Goal: Information Seeking & Learning: Learn about a topic

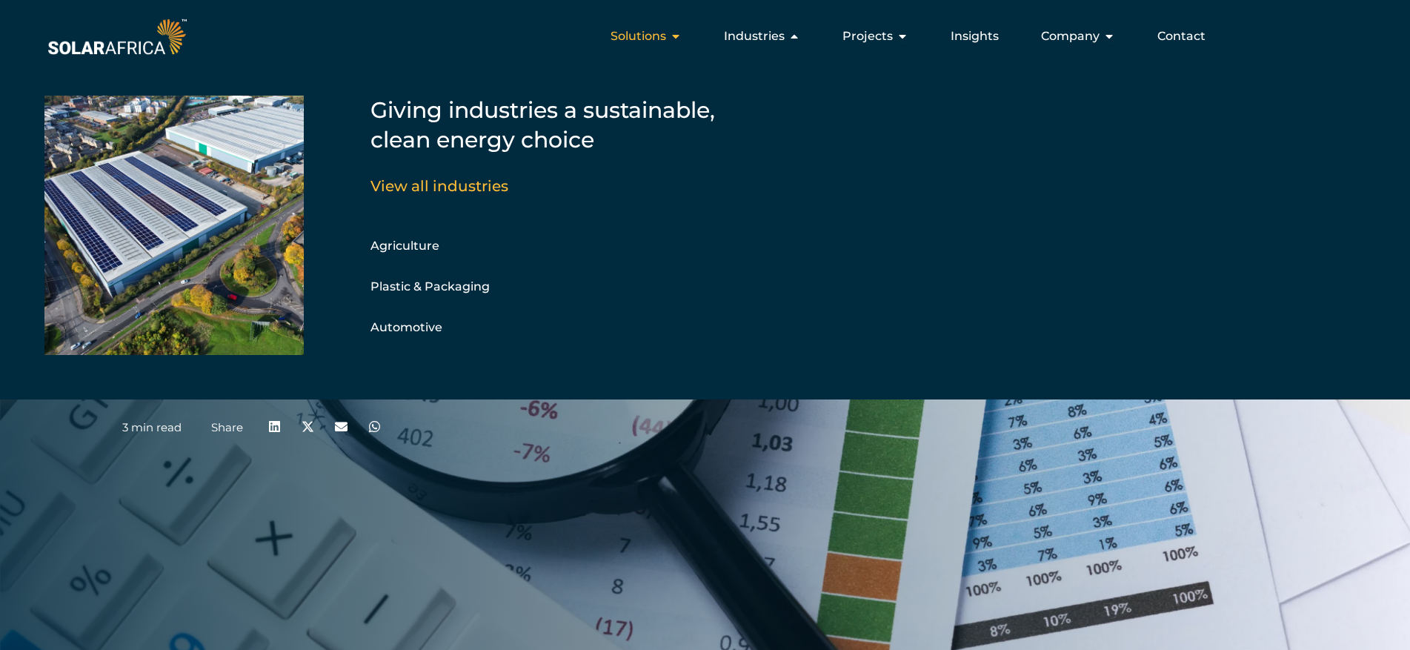
click at [645, 34] on span "Solutions" at bounding box center [639, 36] width 56 height 18
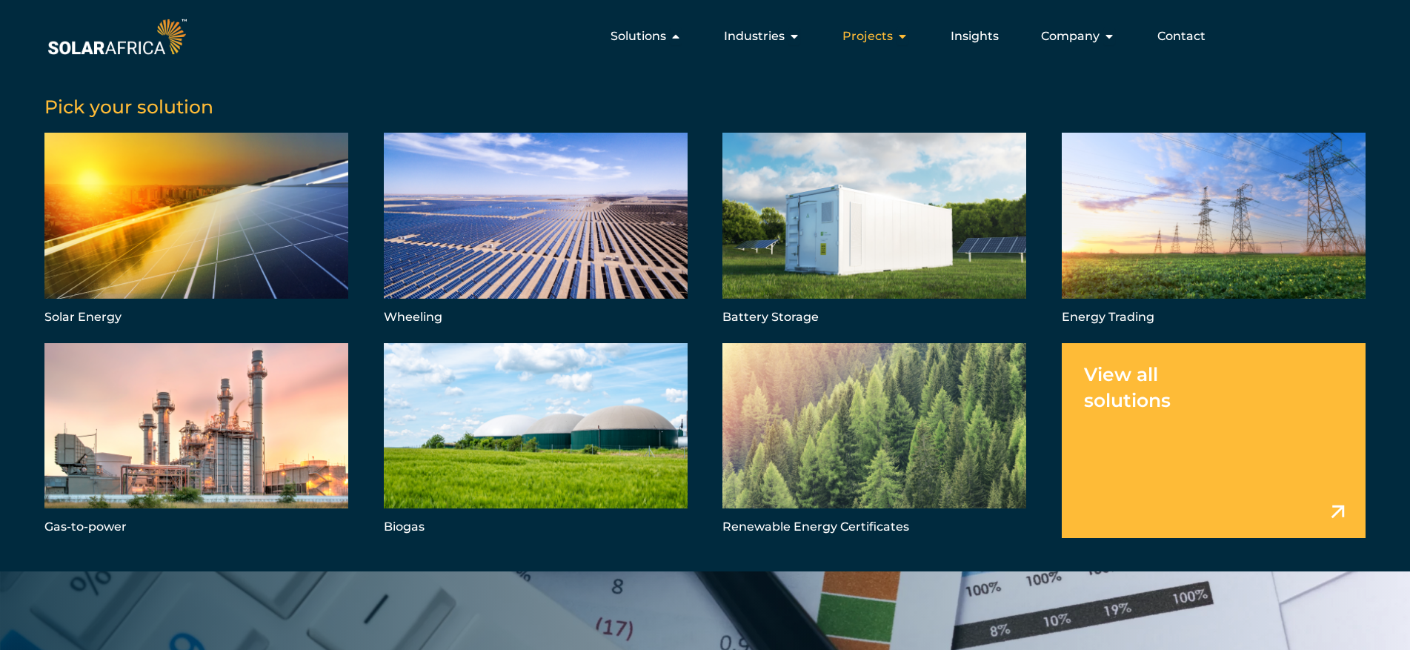
click at [891, 31] on span "Projects" at bounding box center [867, 36] width 50 height 18
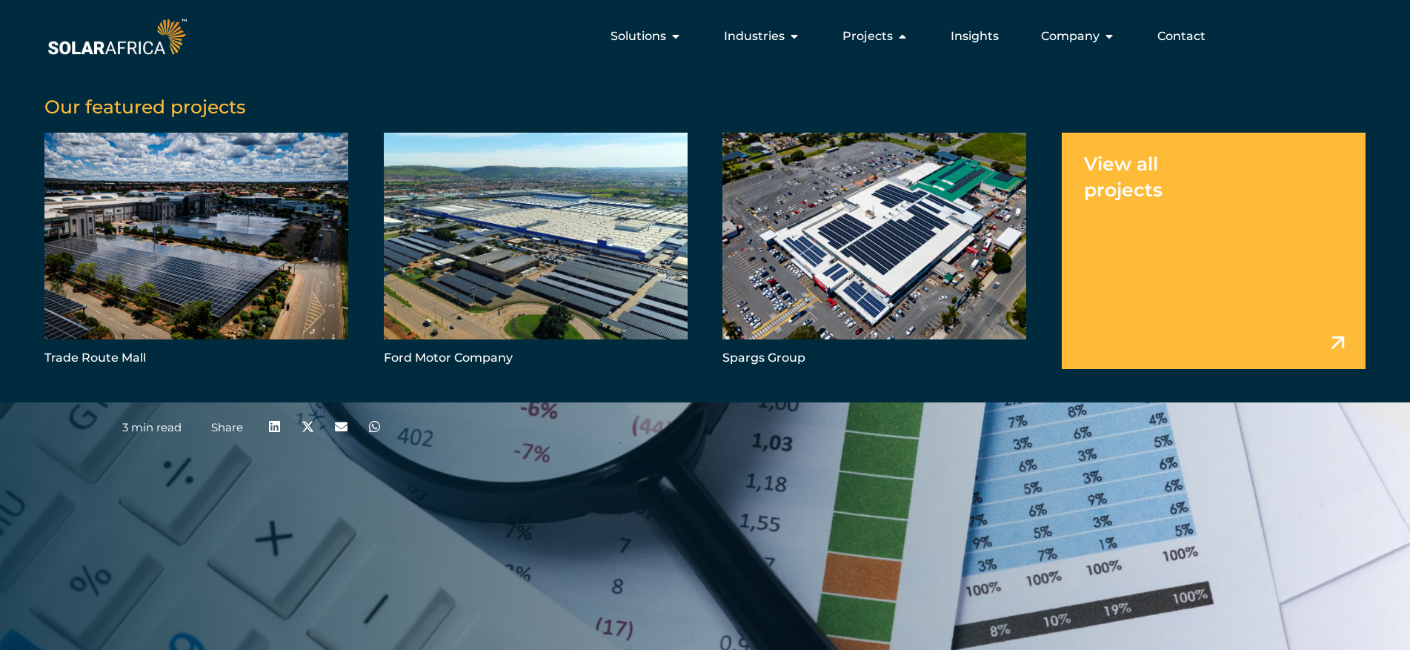
click at [1329, 341] on link "Menu" at bounding box center [1214, 251] width 304 height 236
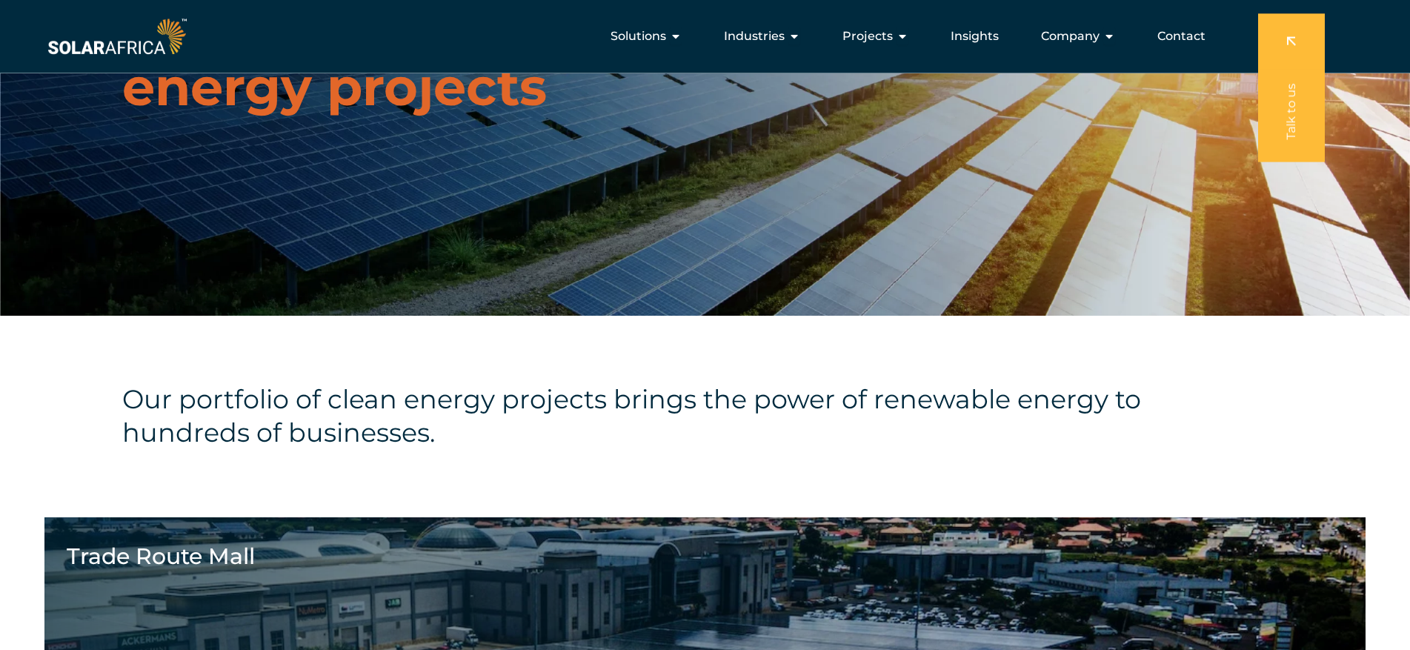
scroll to position [190, 0]
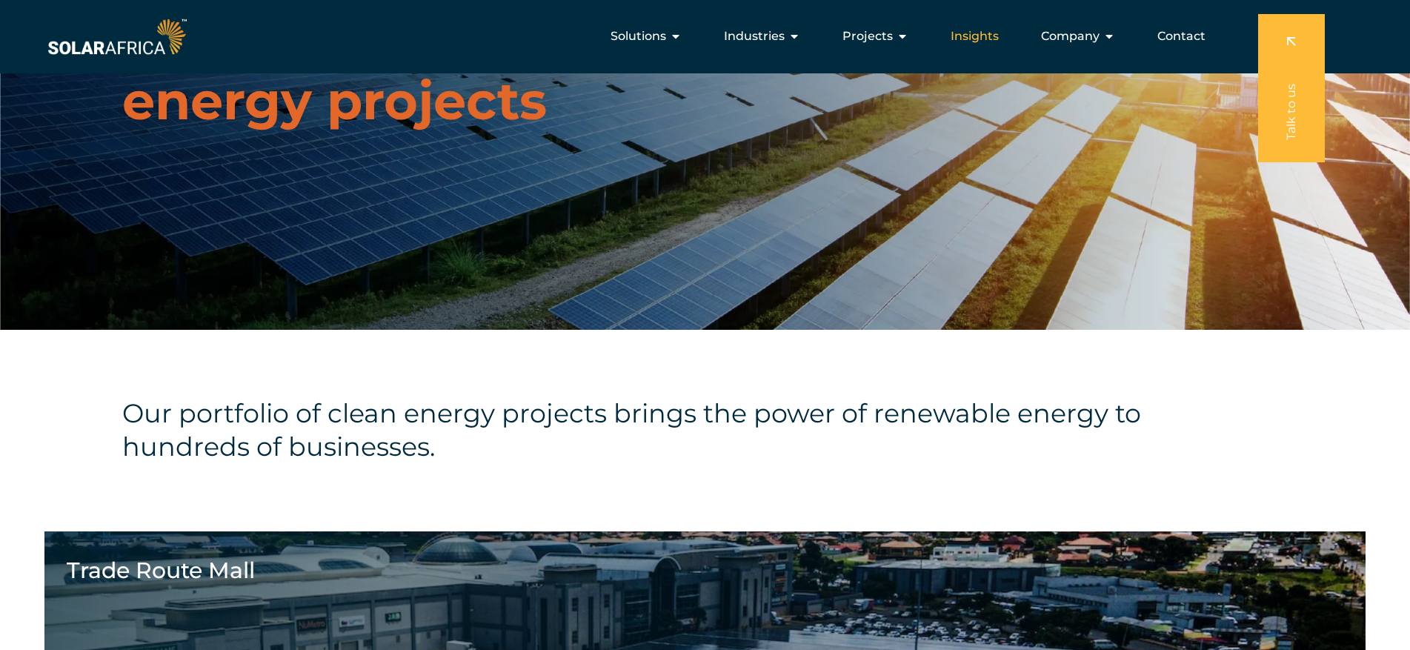
click at [965, 41] on span "Insights" at bounding box center [975, 36] width 48 height 18
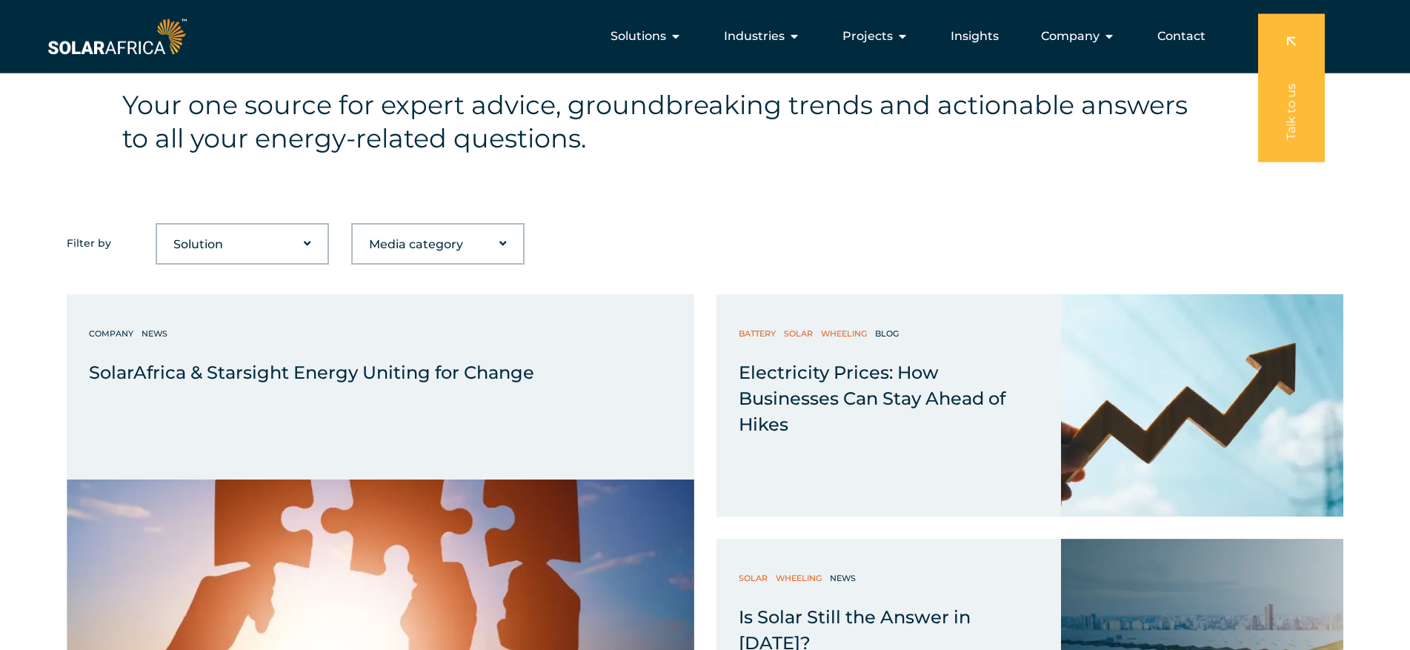
scroll to position [137, 0]
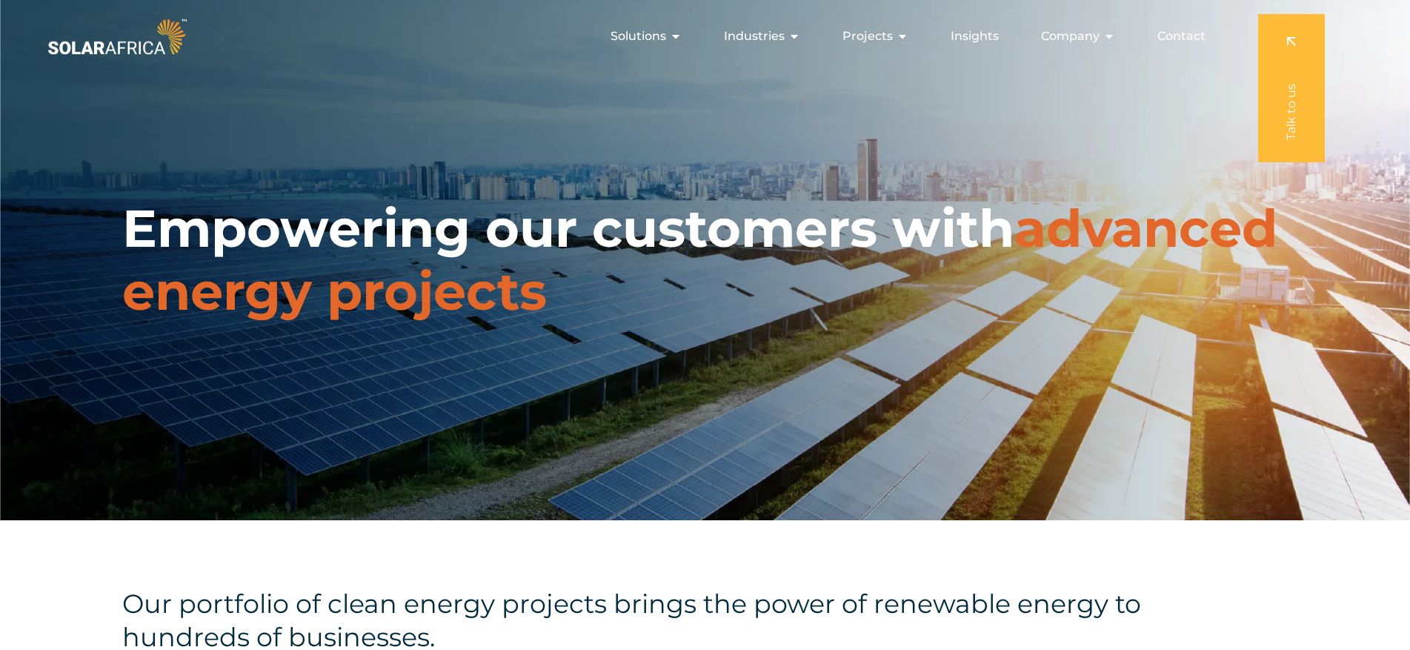
scroll to position [190, 0]
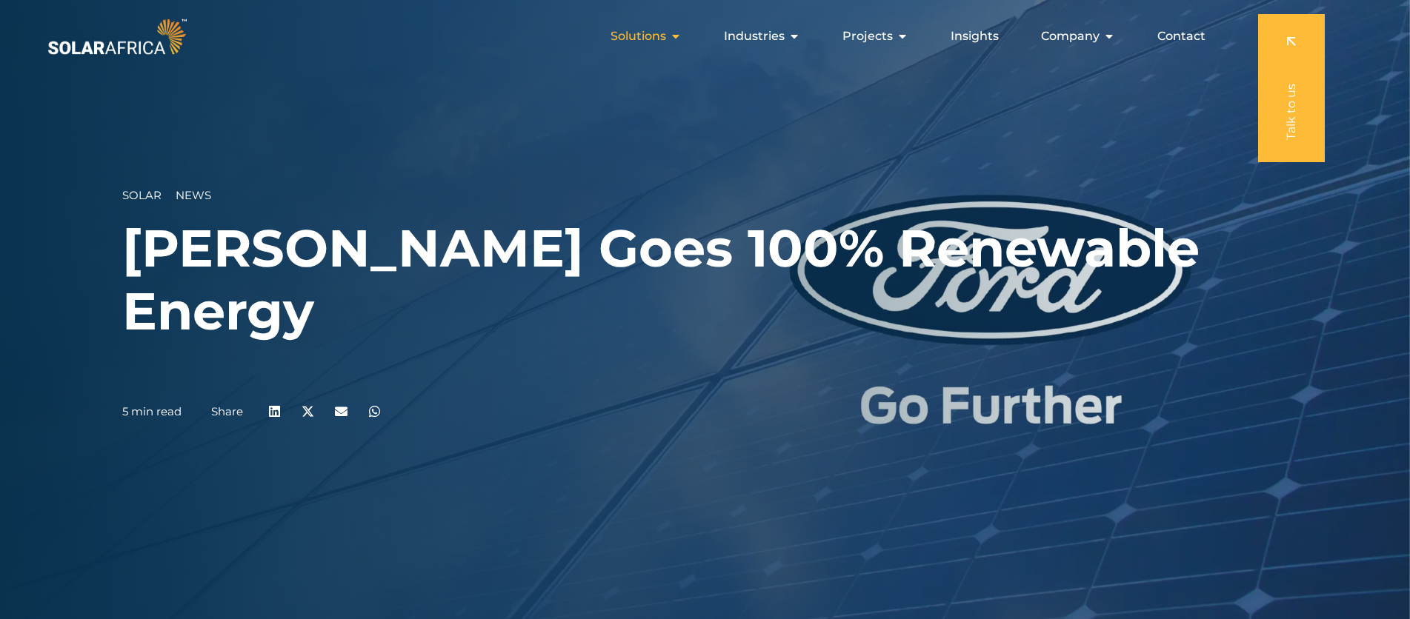
click at [676, 43] on button "Close Solutions Open Solutions" at bounding box center [676, 36] width 12 height 18
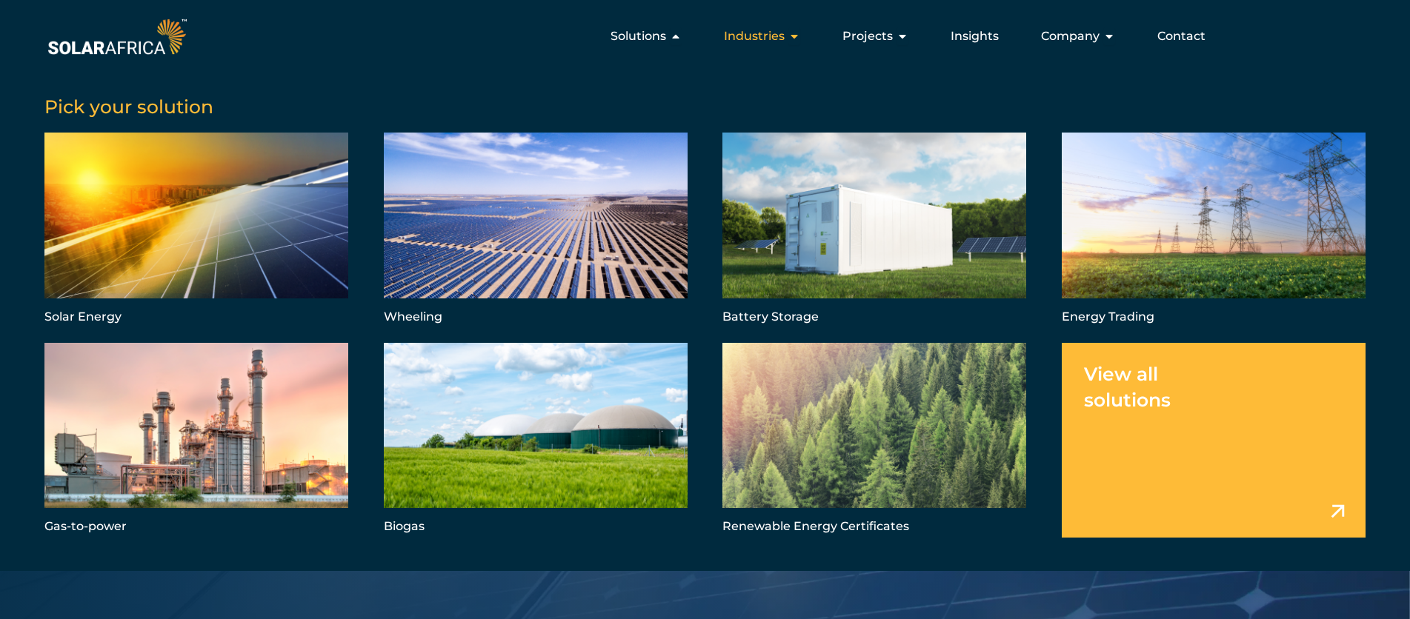
click at [783, 32] on span "Industries" at bounding box center [754, 36] width 61 height 18
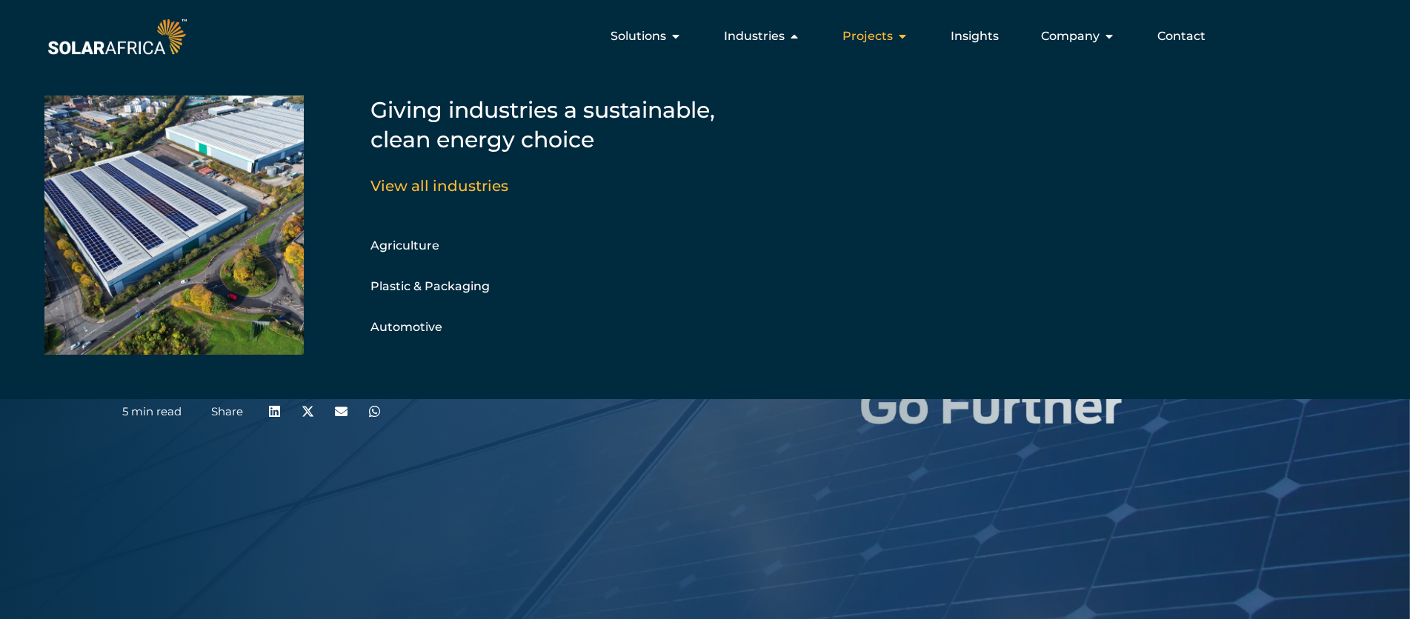
click at [881, 26] on div "Projects Close Projects Open Projects" at bounding box center [876, 36] width 90 height 30
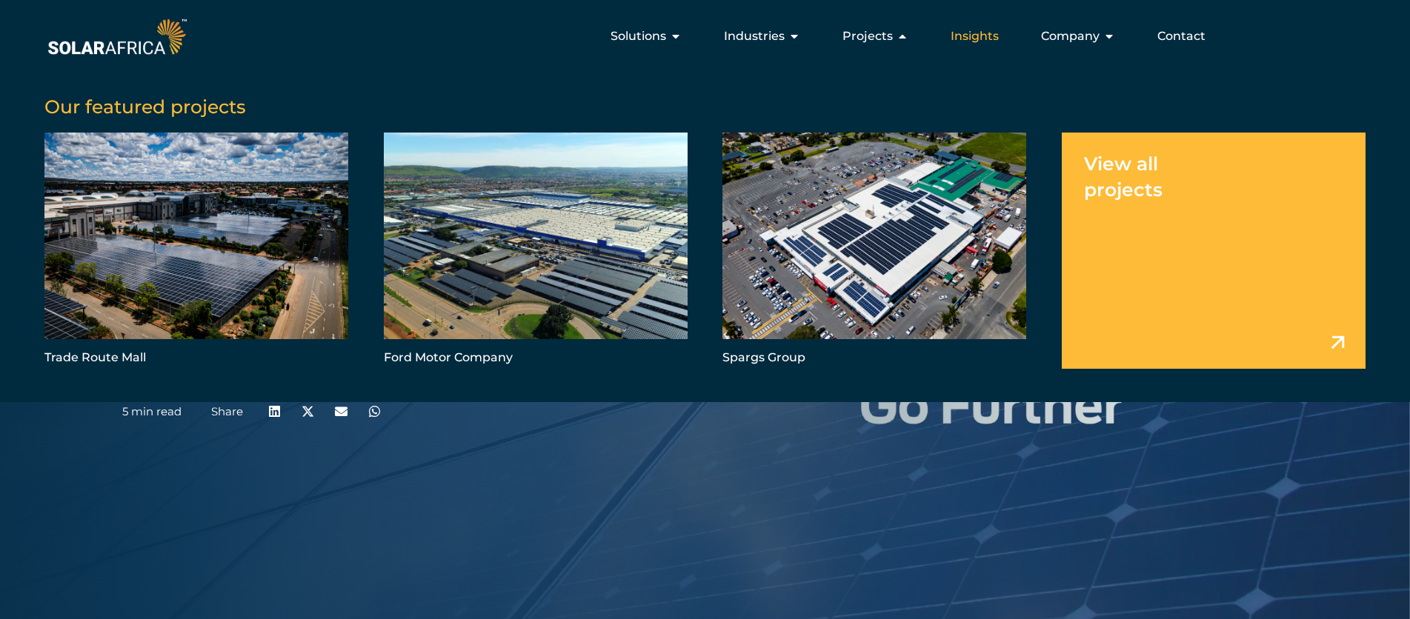
click at [983, 42] on span "Insights" at bounding box center [975, 36] width 48 height 18
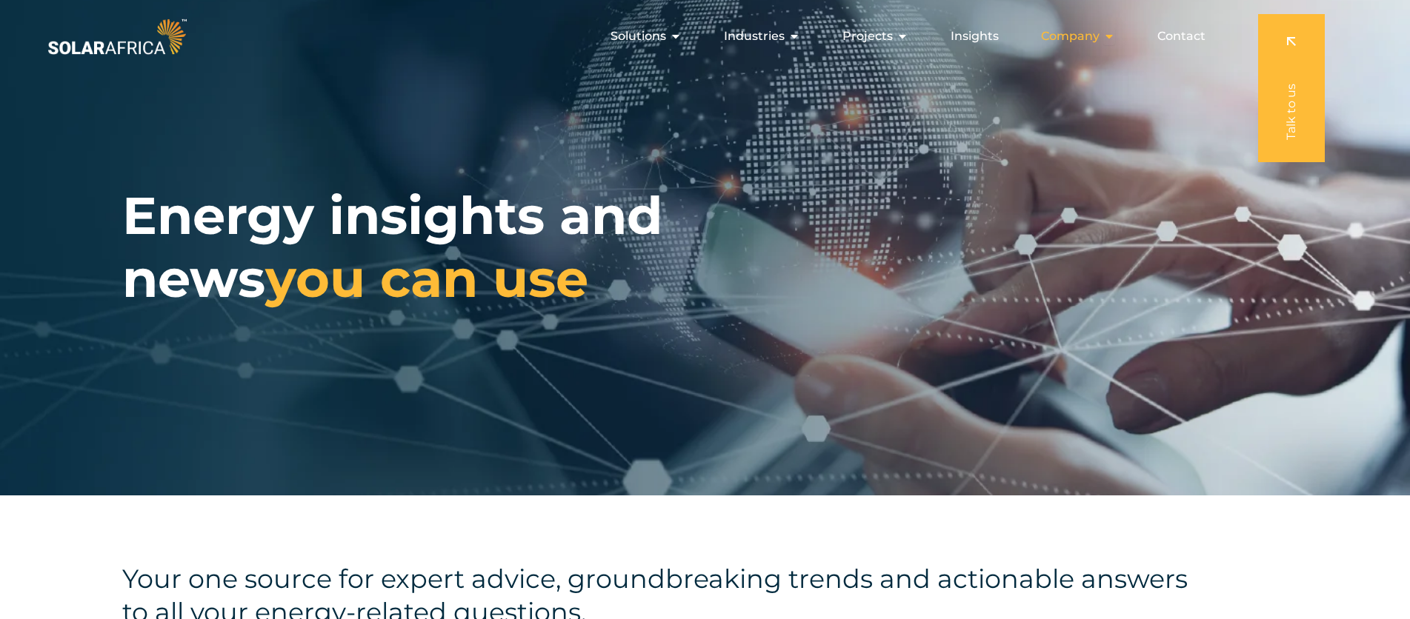
click at [1098, 34] on span "Company" at bounding box center [1070, 36] width 59 height 18
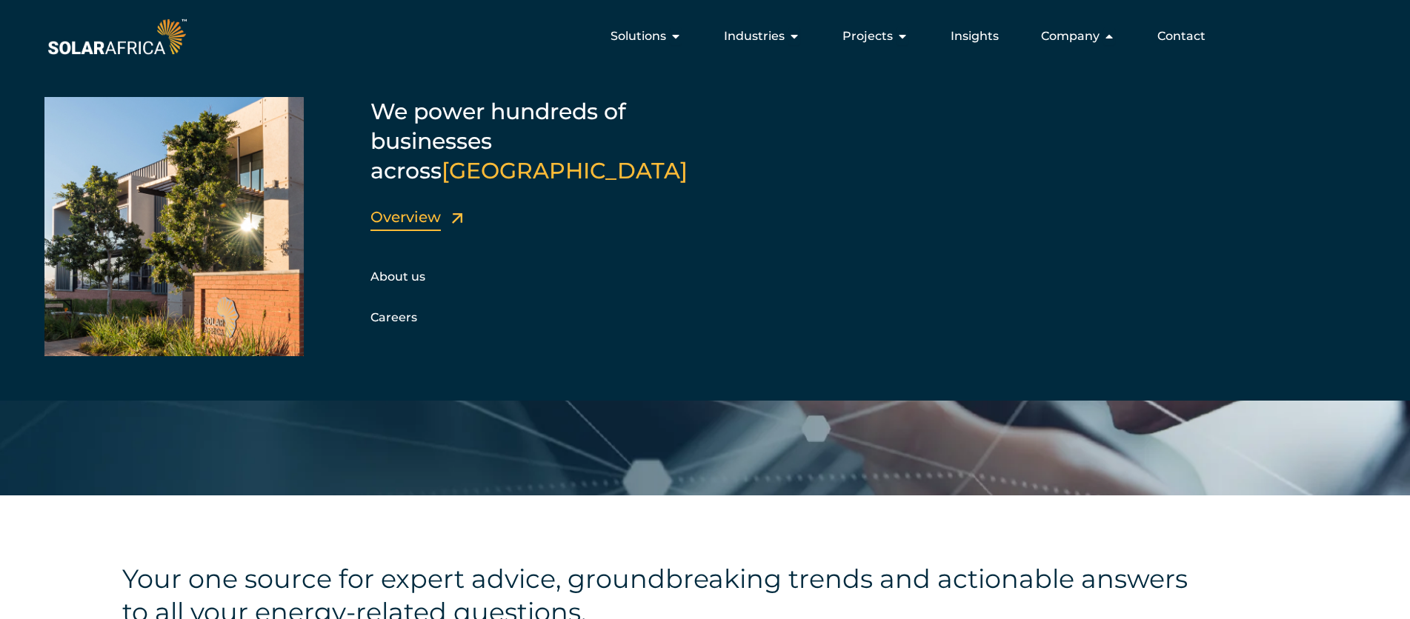
click at [418, 208] on link "Overview" at bounding box center [405, 217] width 70 height 18
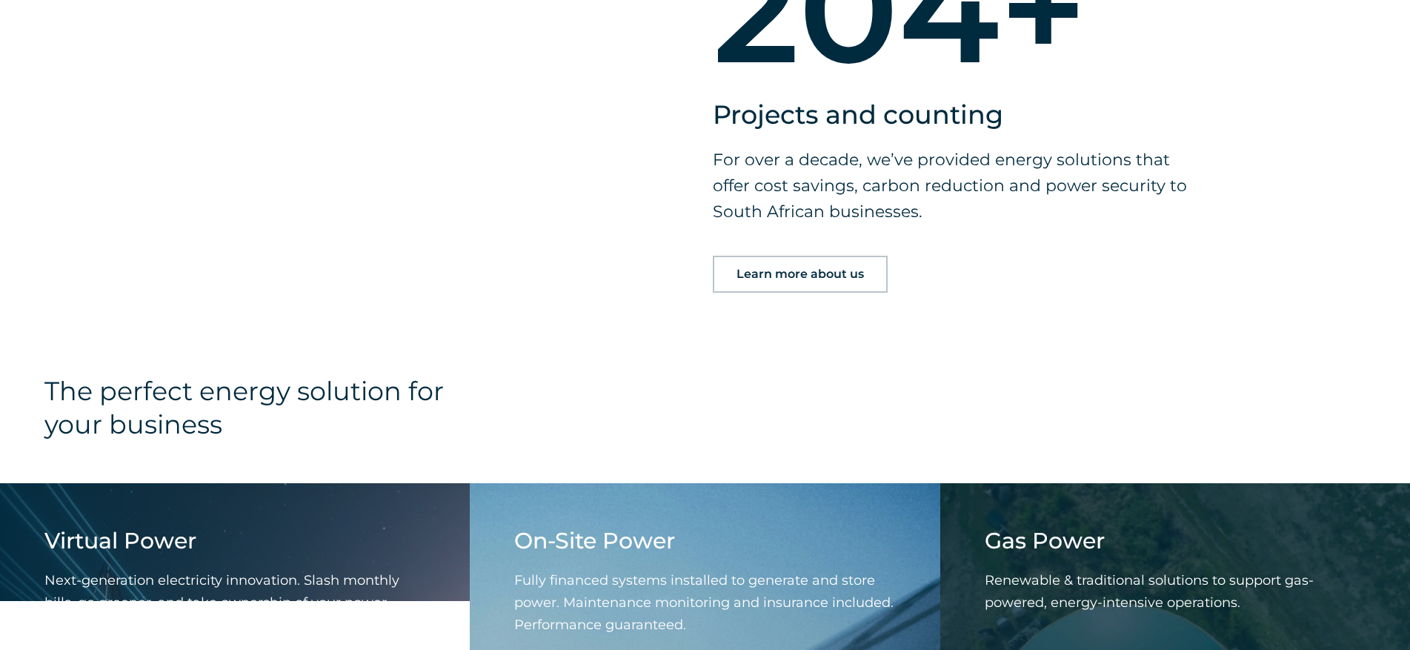
scroll to position [1320, 0]
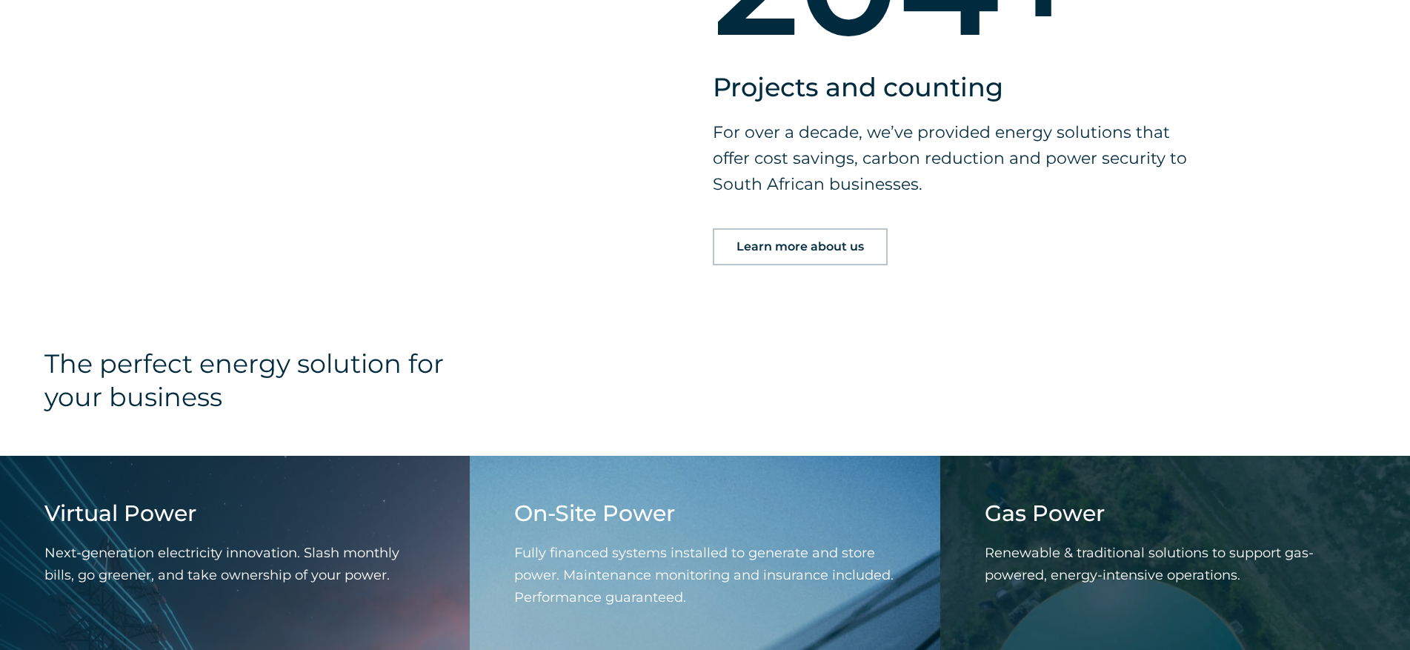
click at [797, 247] on span "Learn more about us" at bounding box center [799, 247] width 127 height 12
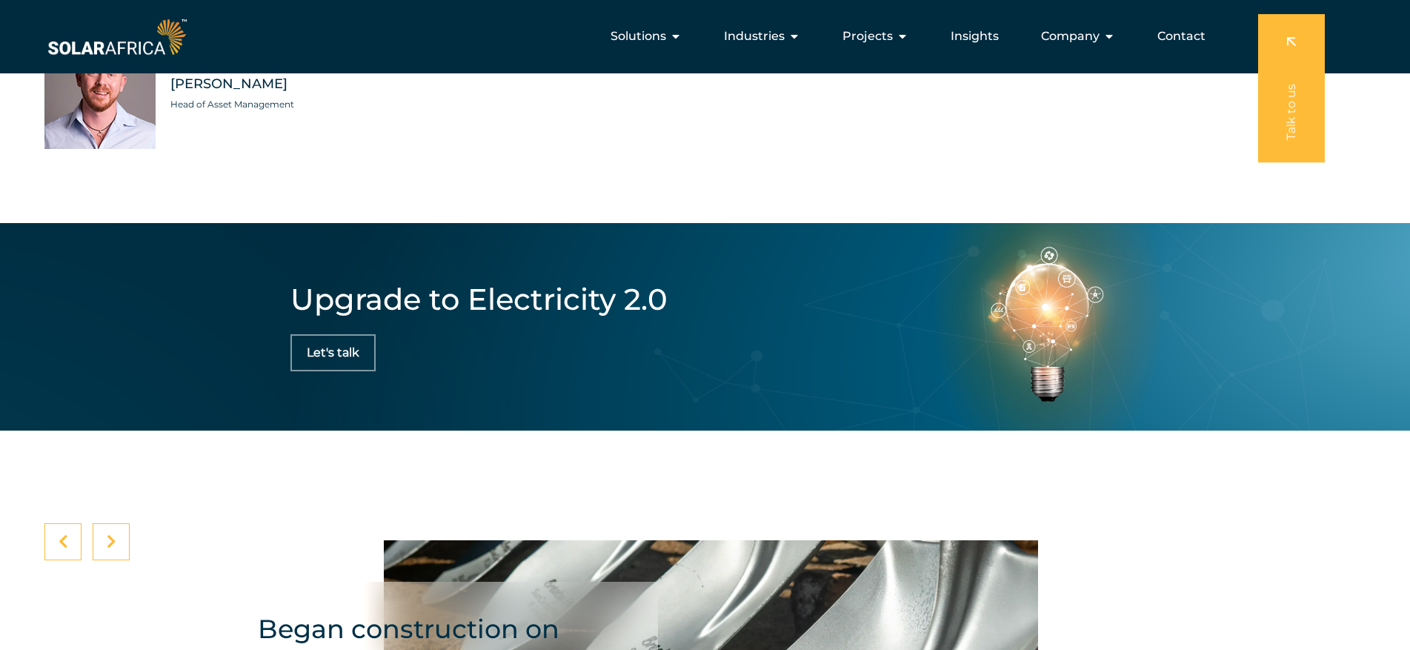
scroll to position [4434, 0]
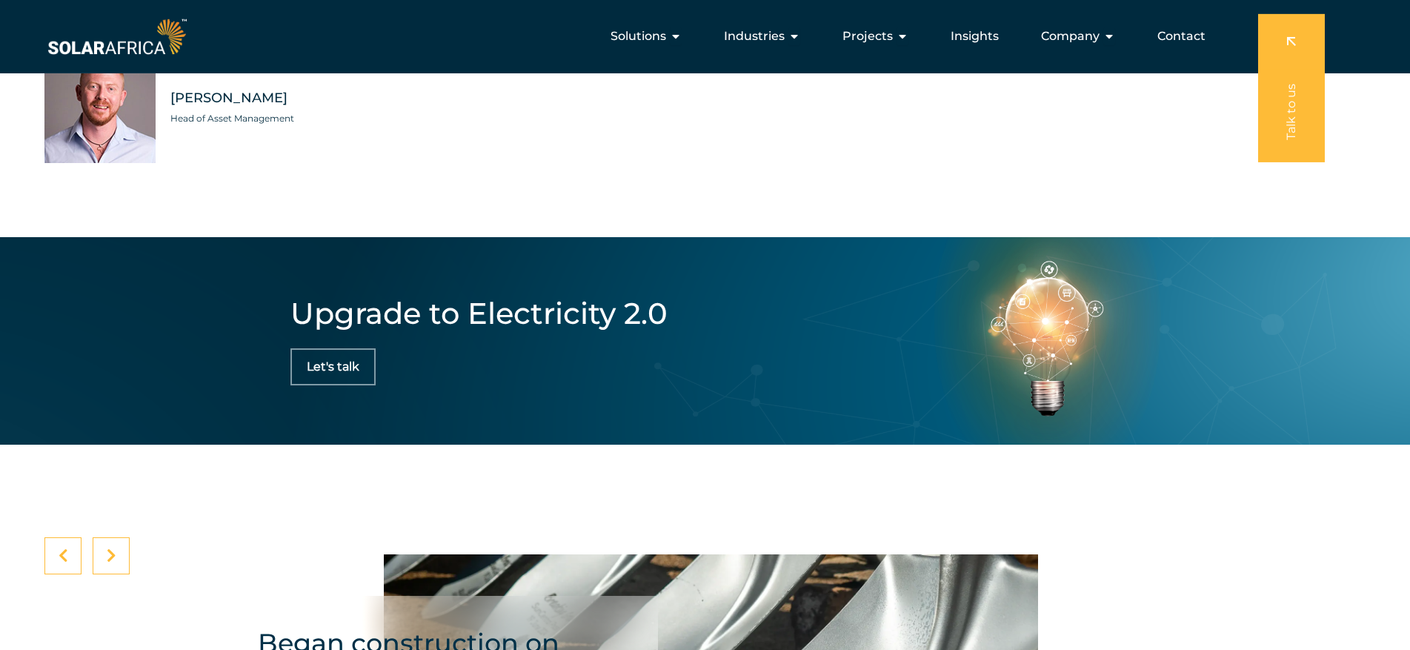
click at [512, 628] on h4 "Began construction on SunCentral Phase 1" at bounding box center [436, 659] width 356 height 67
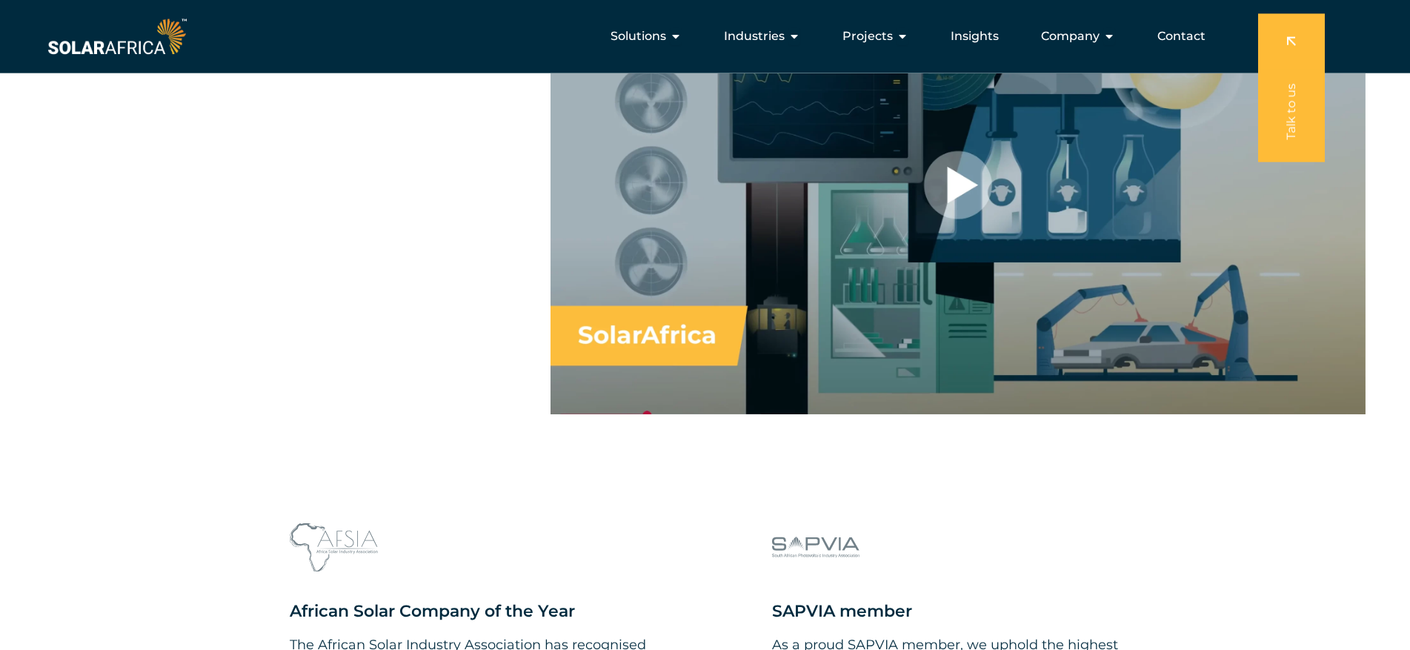
scroll to position [4869, 0]
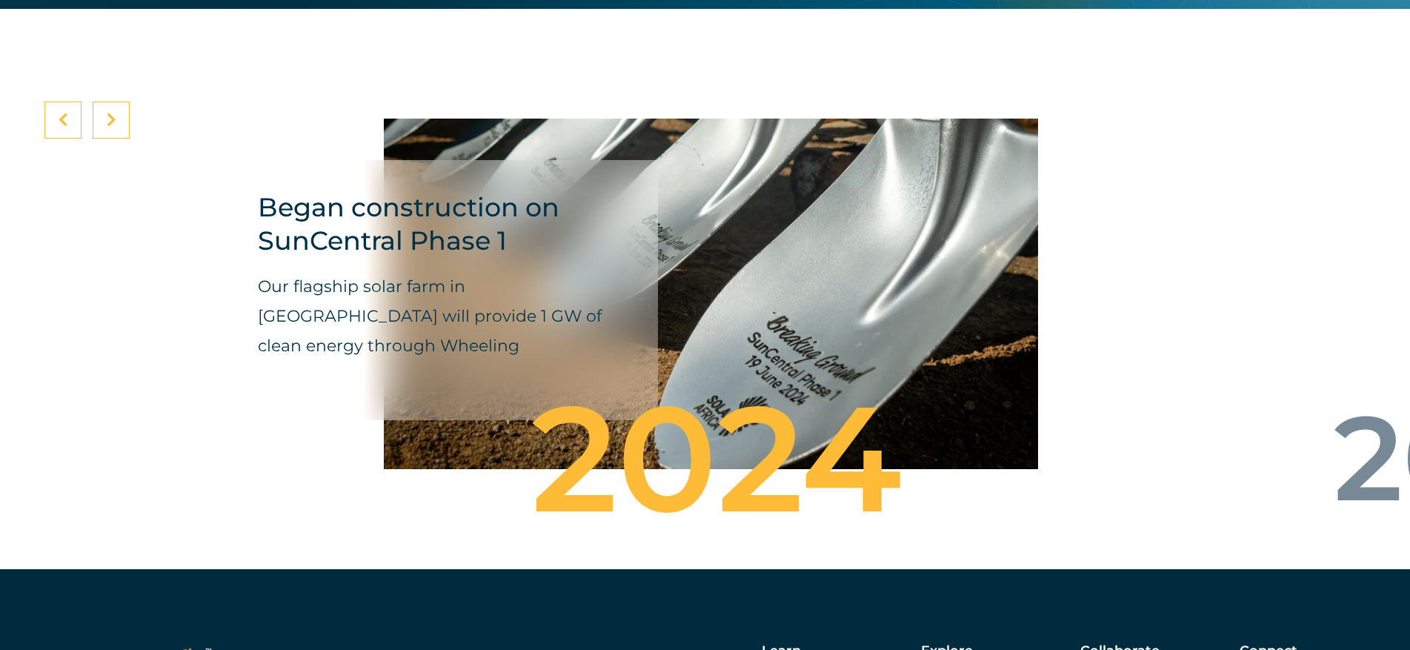
click at [117, 110] on div at bounding box center [111, 120] width 37 height 37
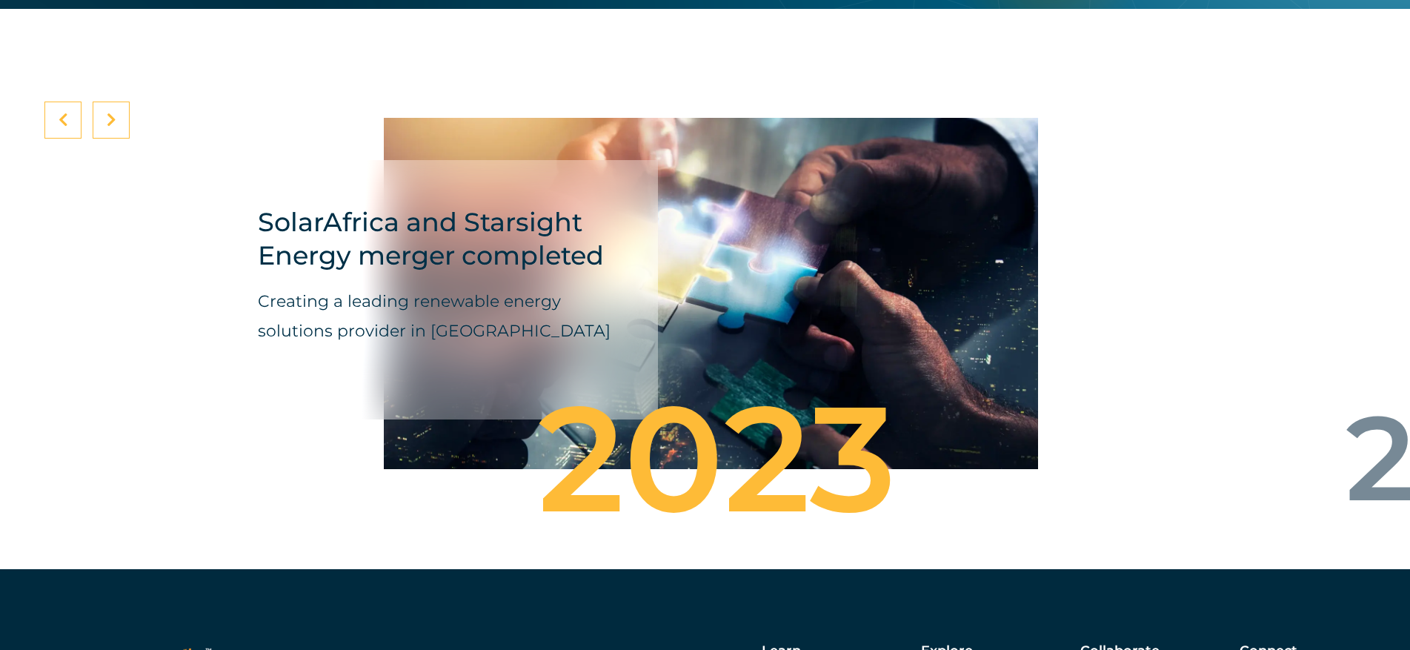
click at [117, 110] on div at bounding box center [111, 120] width 37 height 37
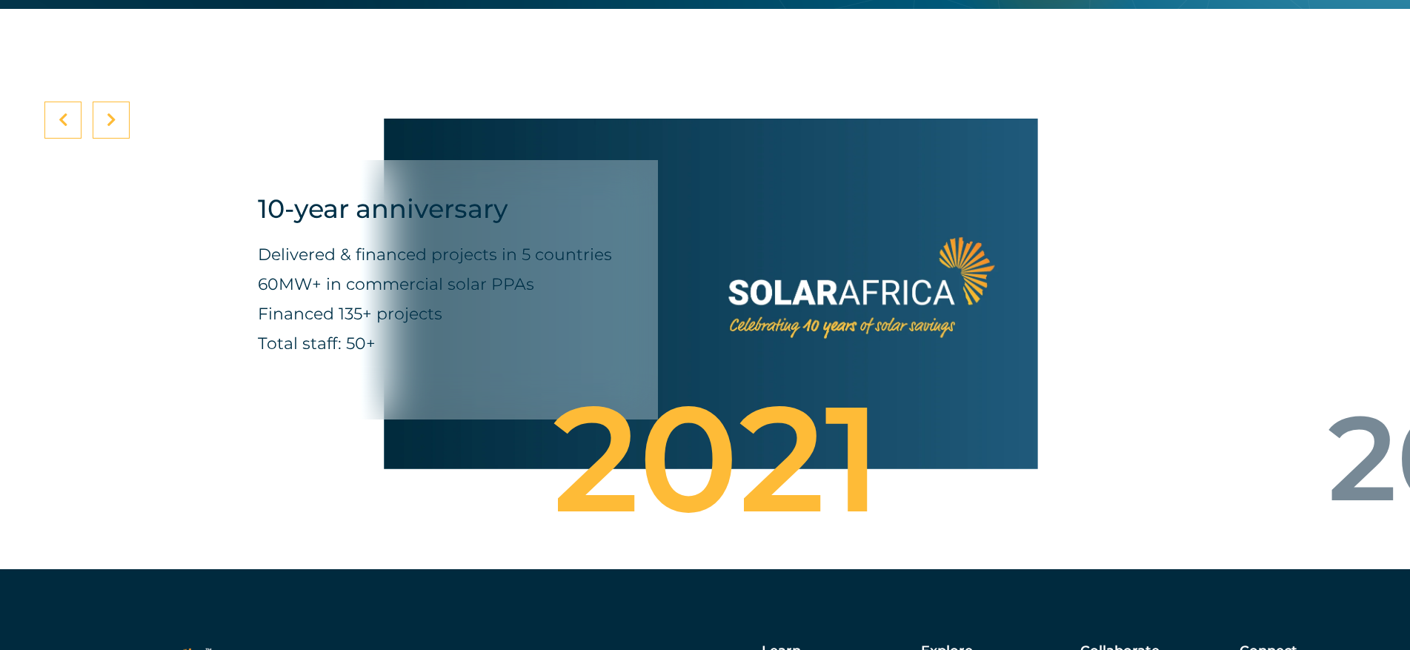
click at [117, 110] on div at bounding box center [111, 120] width 37 height 37
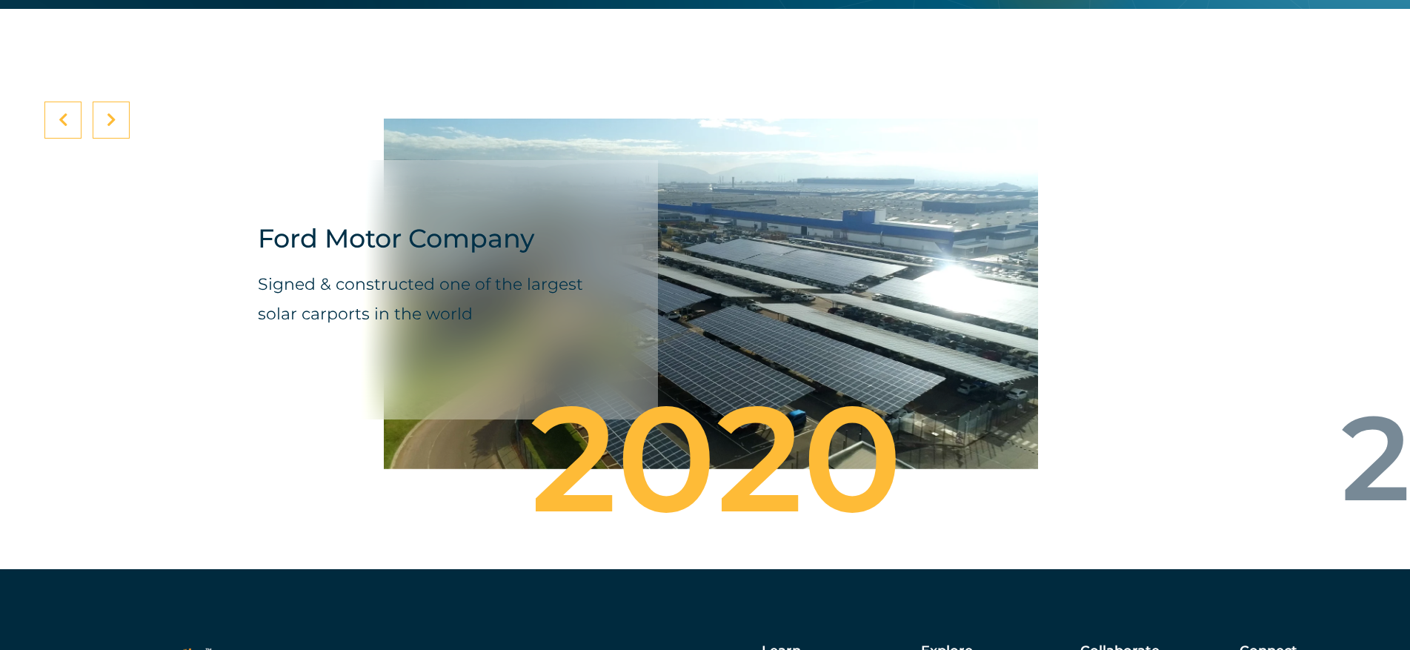
click at [117, 110] on div at bounding box center [111, 120] width 37 height 37
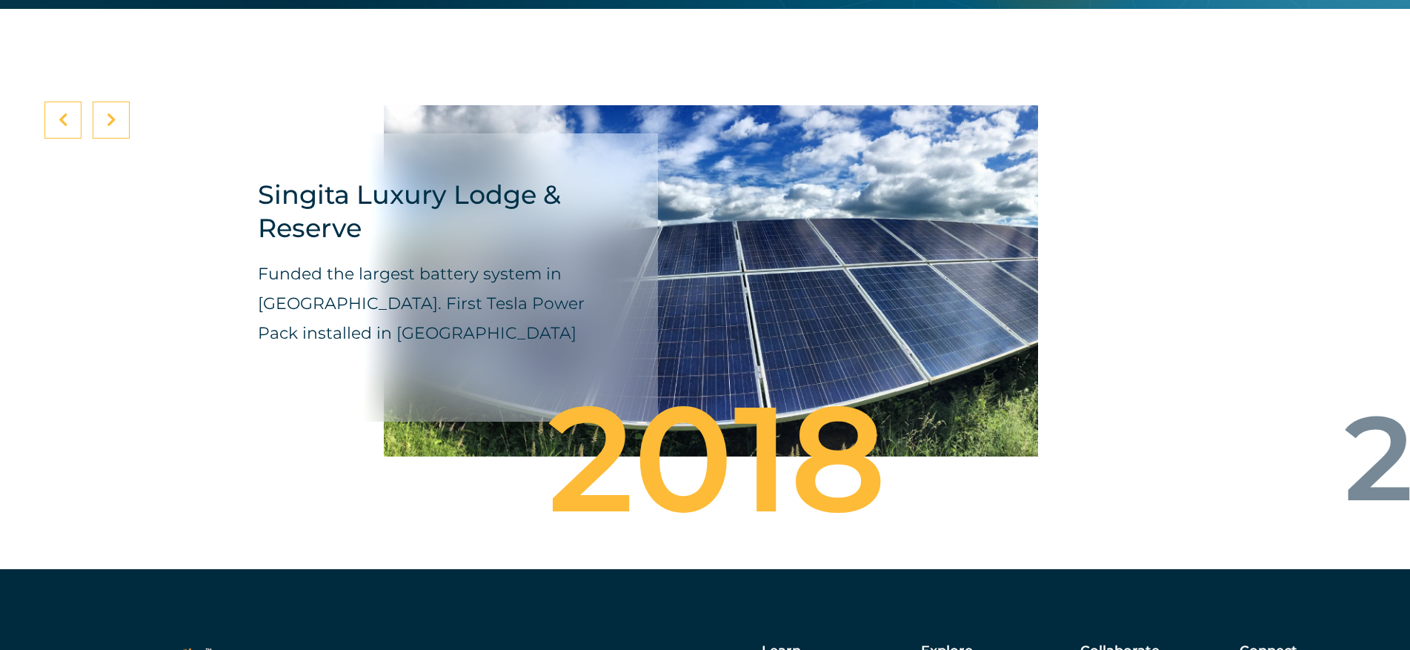
click at [117, 110] on div at bounding box center [111, 120] width 37 height 37
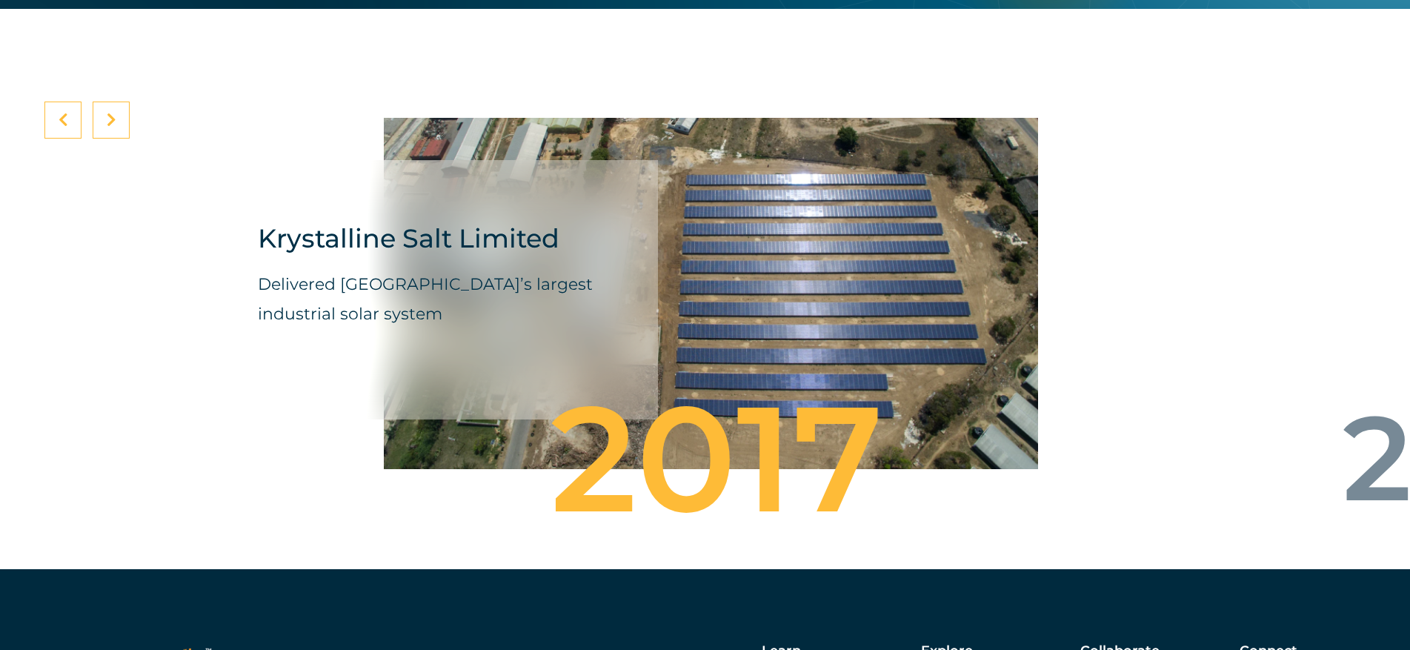
click at [117, 110] on div at bounding box center [111, 120] width 37 height 37
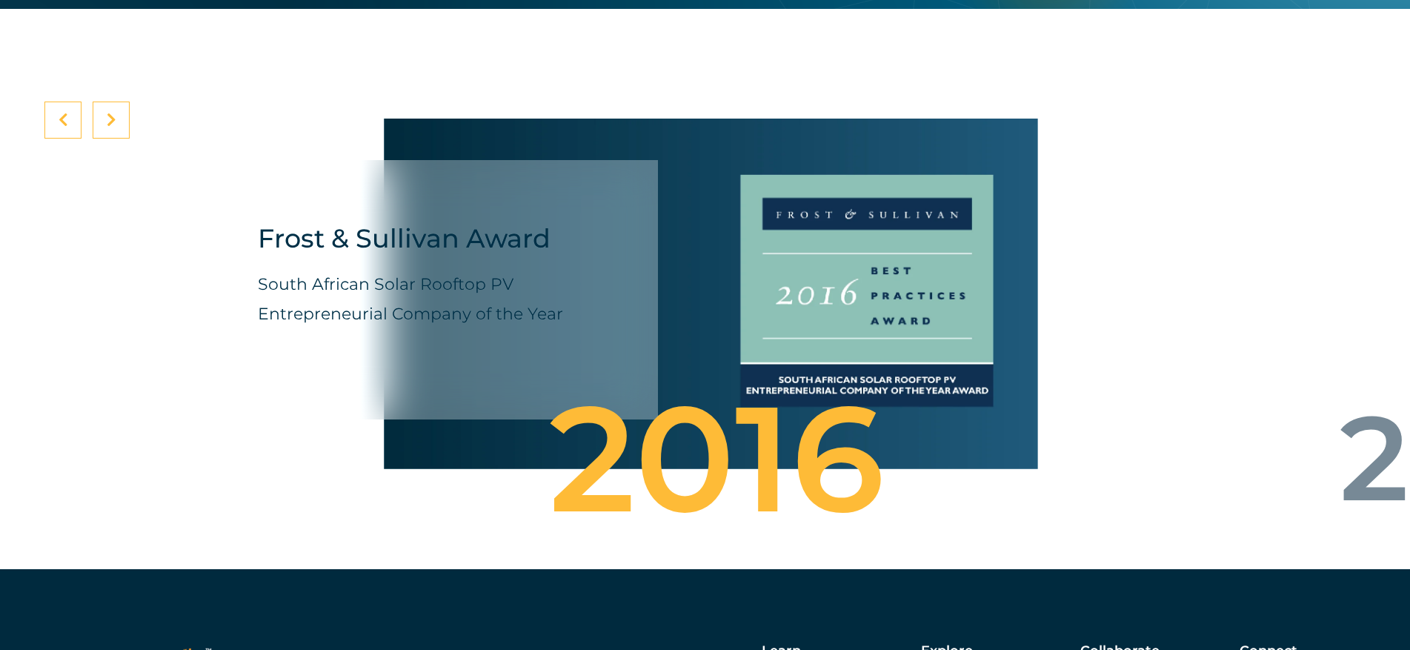
click at [117, 110] on div at bounding box center [111, 120] width 37 height 37
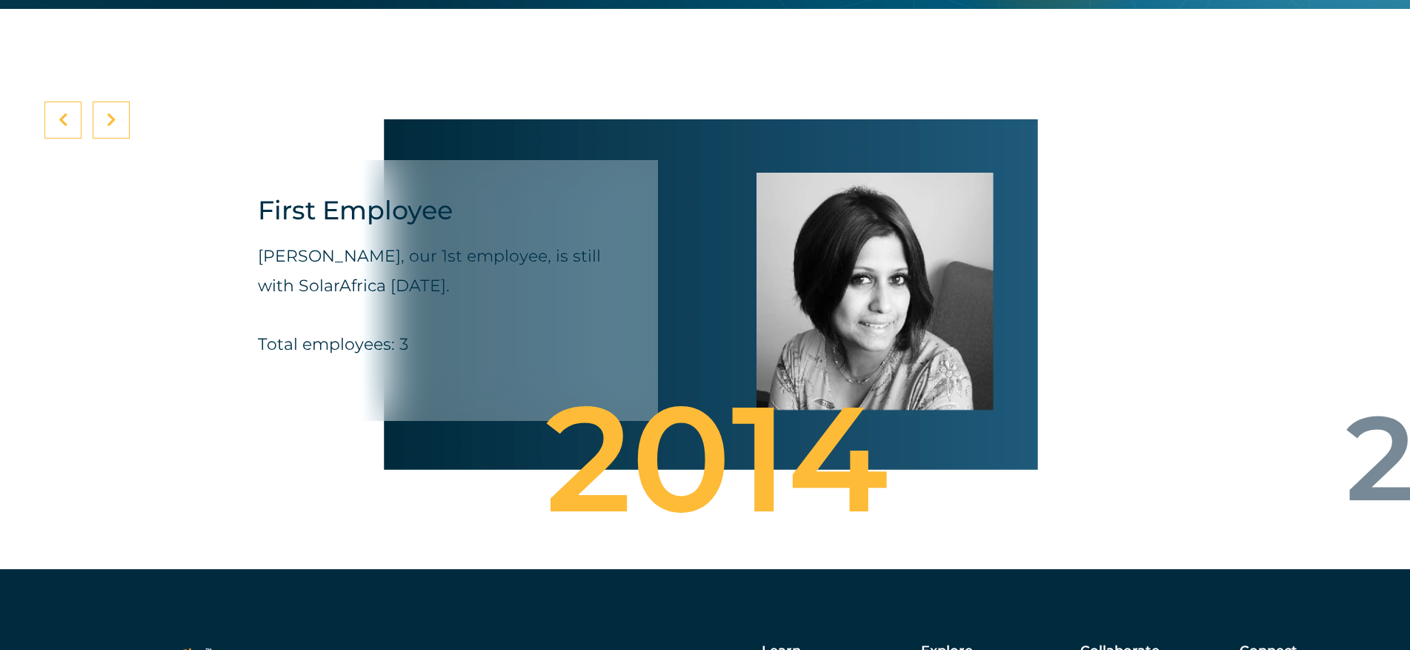
click at [117, 110] on div at bounding box center [111, 120] width 37 height 37
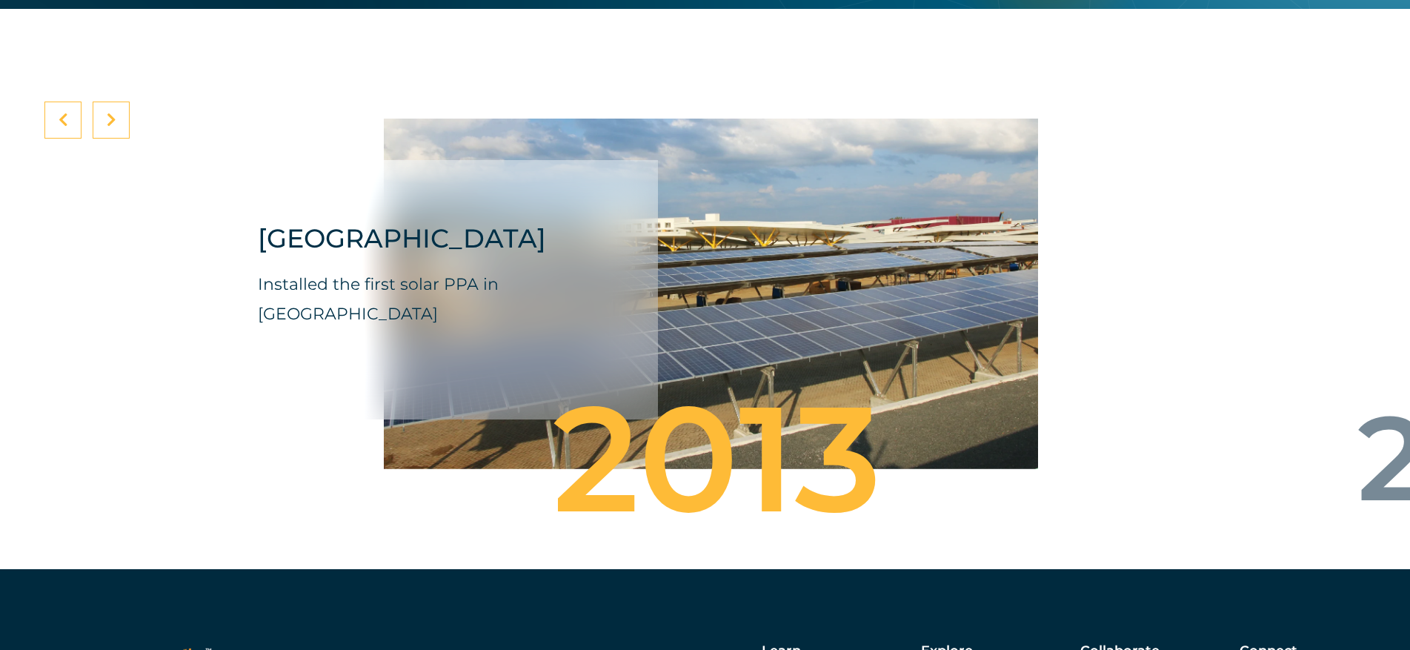
click at [117, 110] on div at bounding box center [111, 120] width 37 height 37
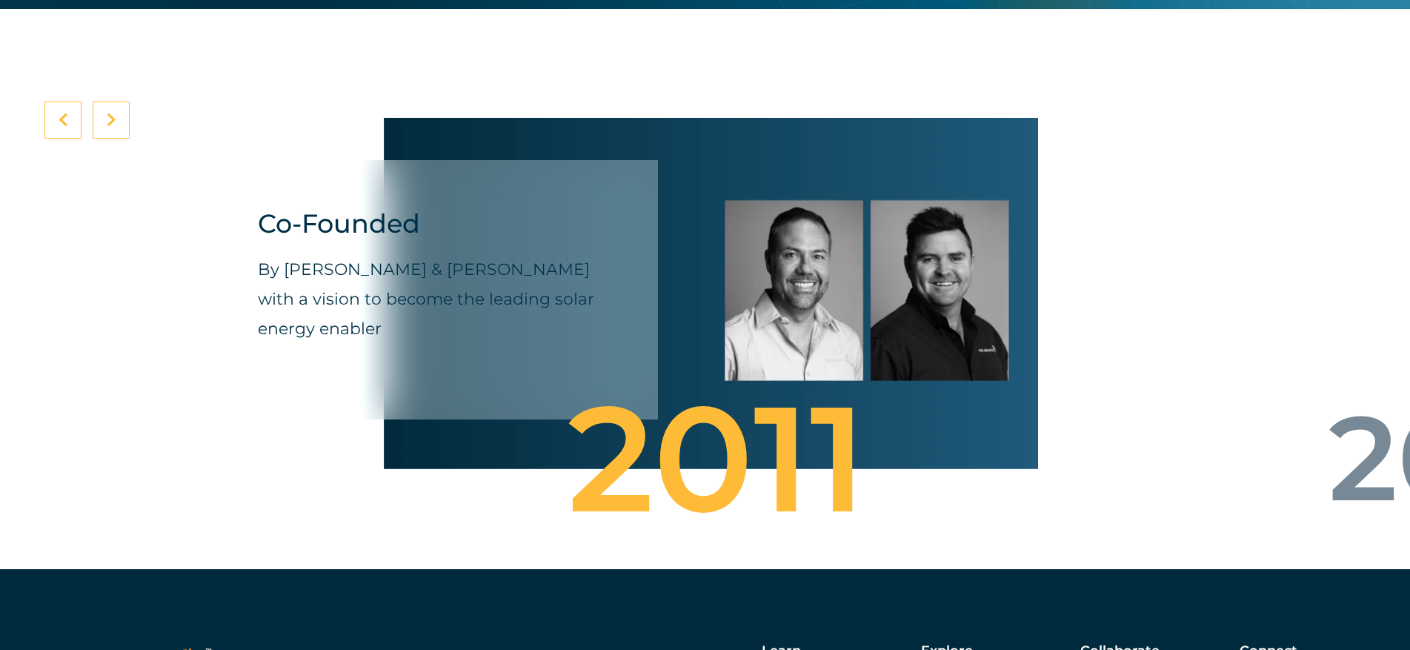
click at [117, 110] on div at bounding box center [111, 120] width 37 height 37
